Goal: Transaction & Acquisition: Purchase product/service

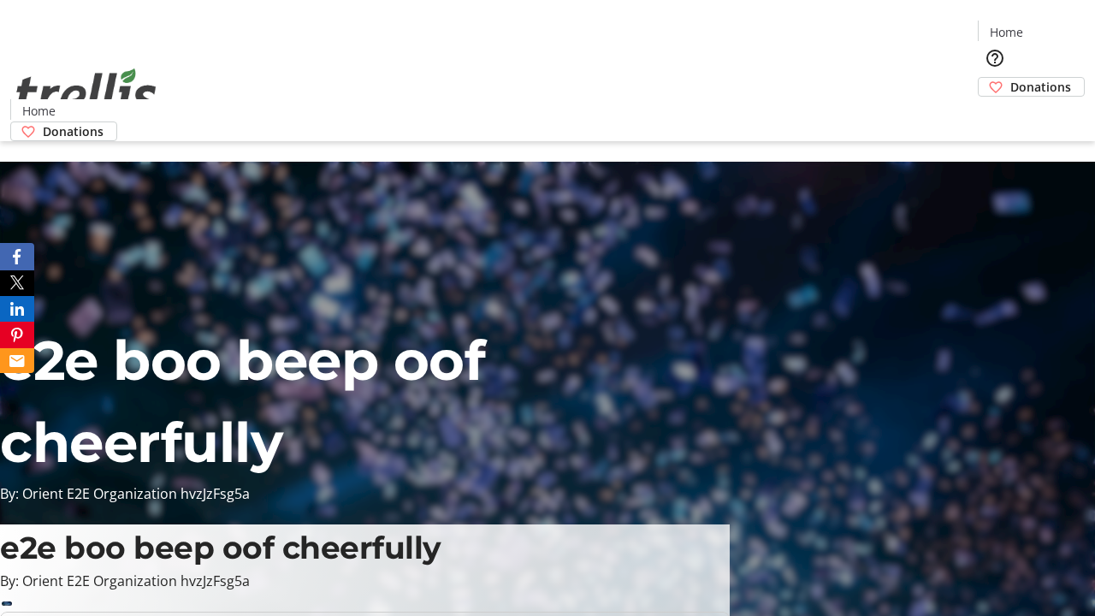
click at [1010, 78] on span "Donations" at bounding box center [1040, 87] width 61 height 18
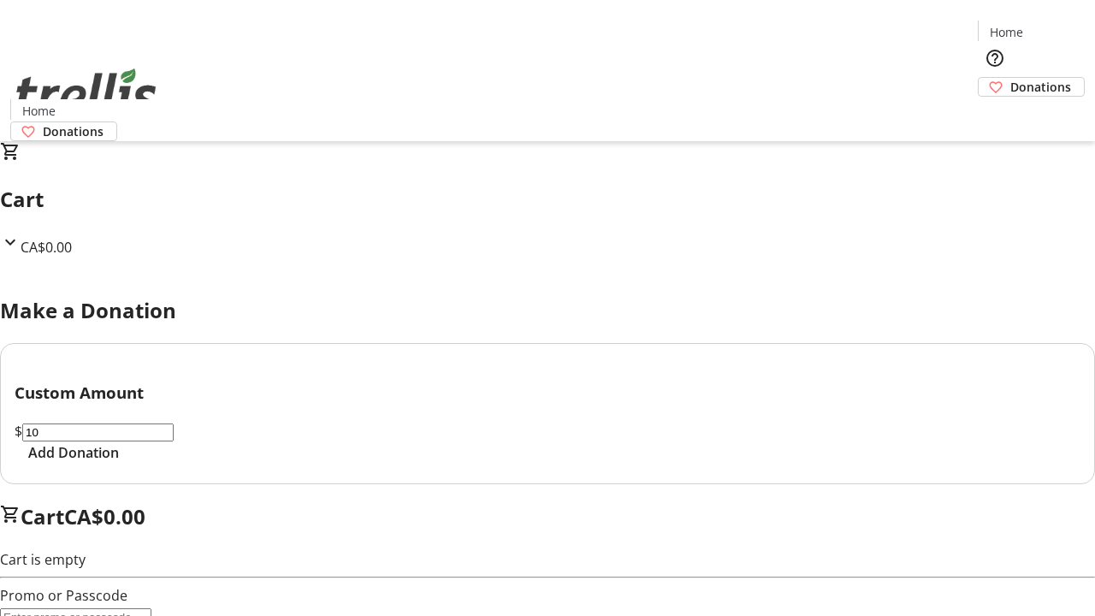
click at [119, 463] on span "Add Donation" at bounding box center [73, 452] width 91 height 21
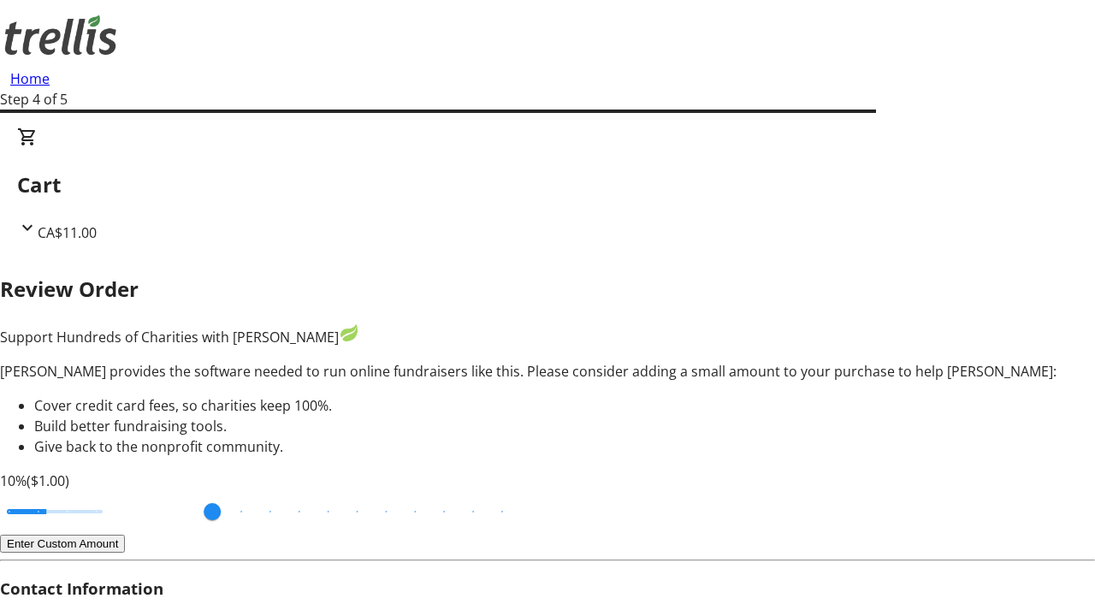
click at [125, 535] on button "Enter Custom Amount" at bounding box center [62, 544] width 125 height 18
